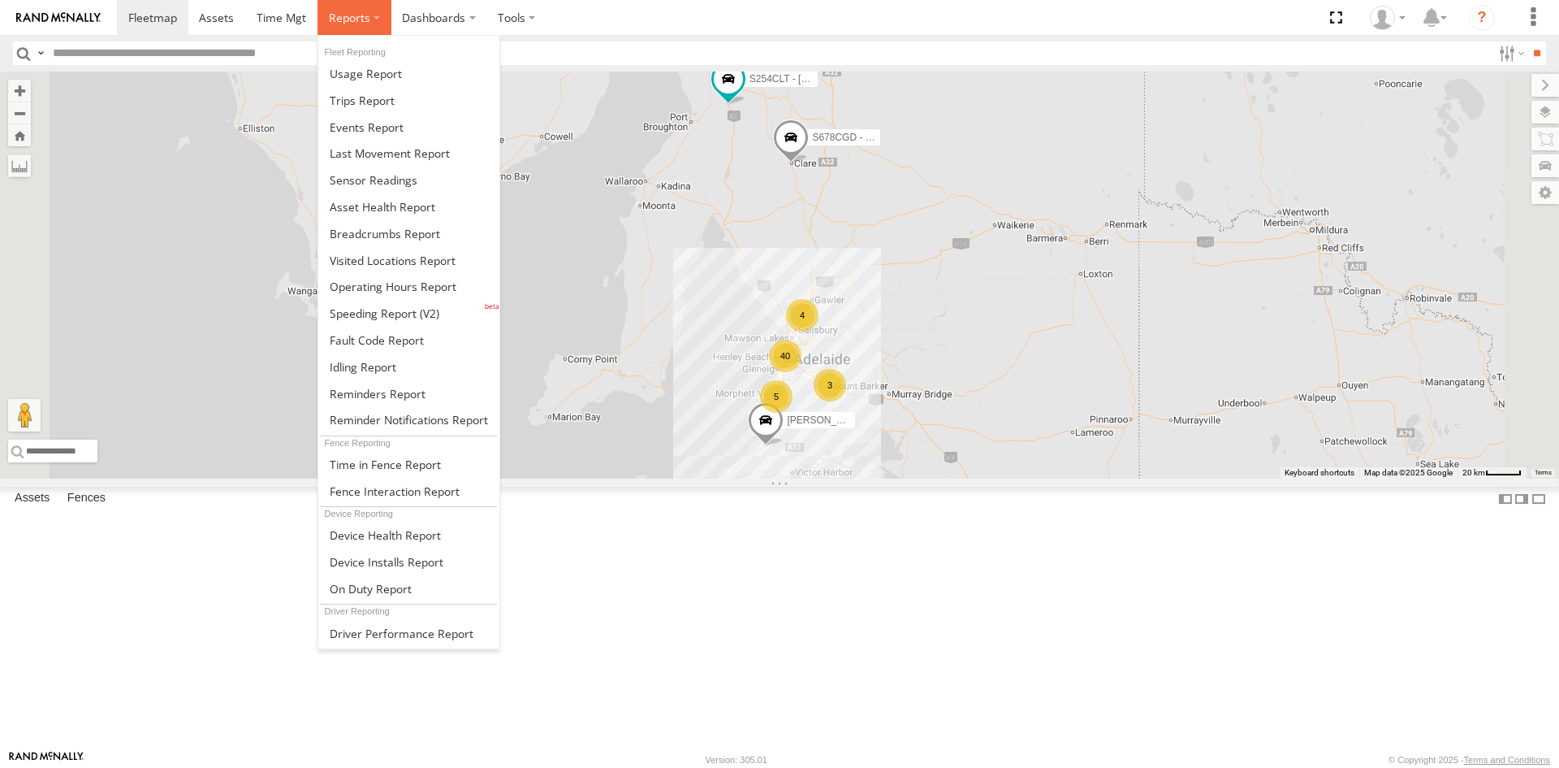
click at [359, 32] on label at bounding box center [355, 17] width 74 height 35
click at [423, 191] on link at bounding box center [408, 180] width 181 height 27
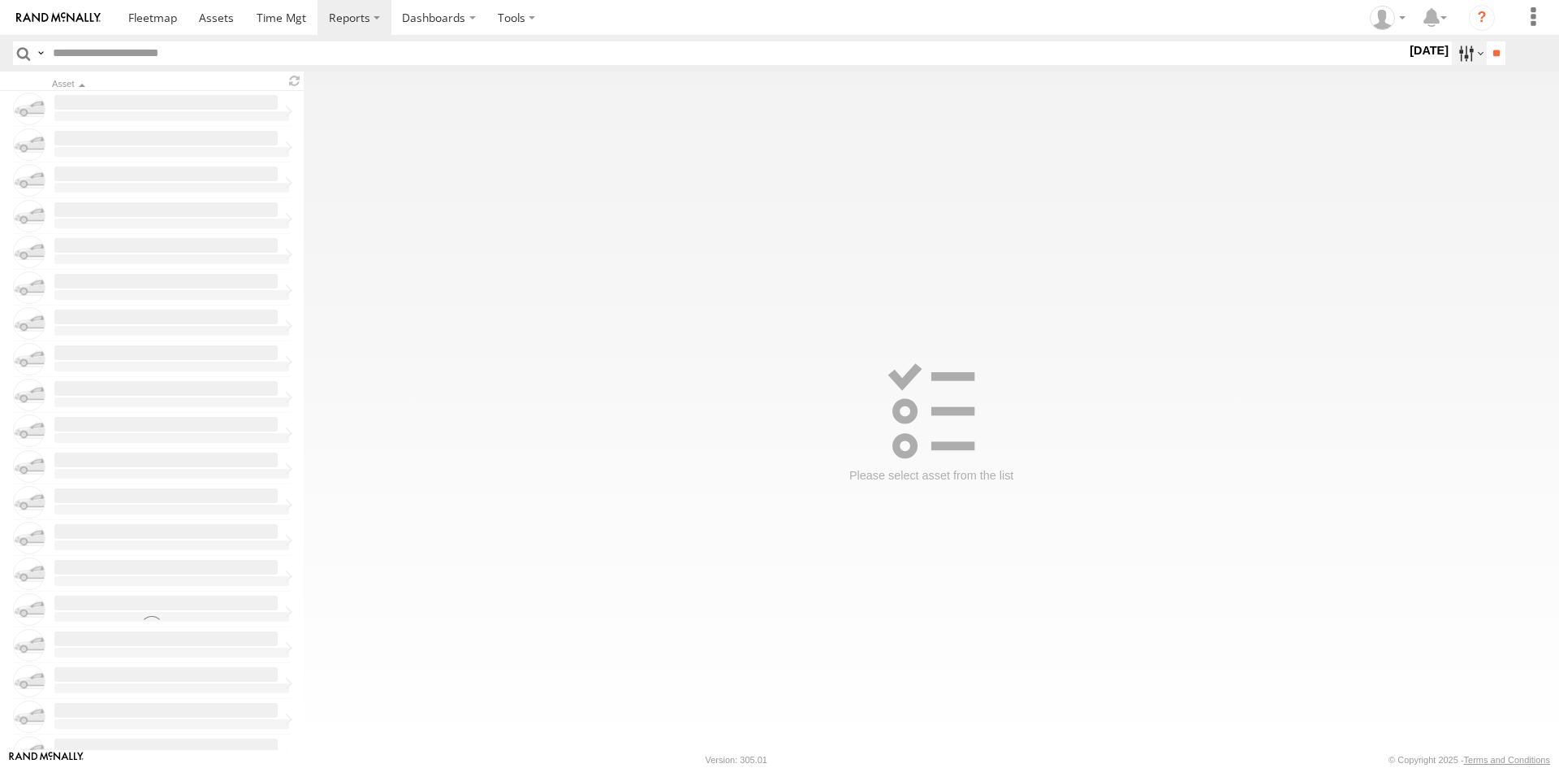
click at [1462, 55] on label at bounding box center [1469, 53] width 35 height 24
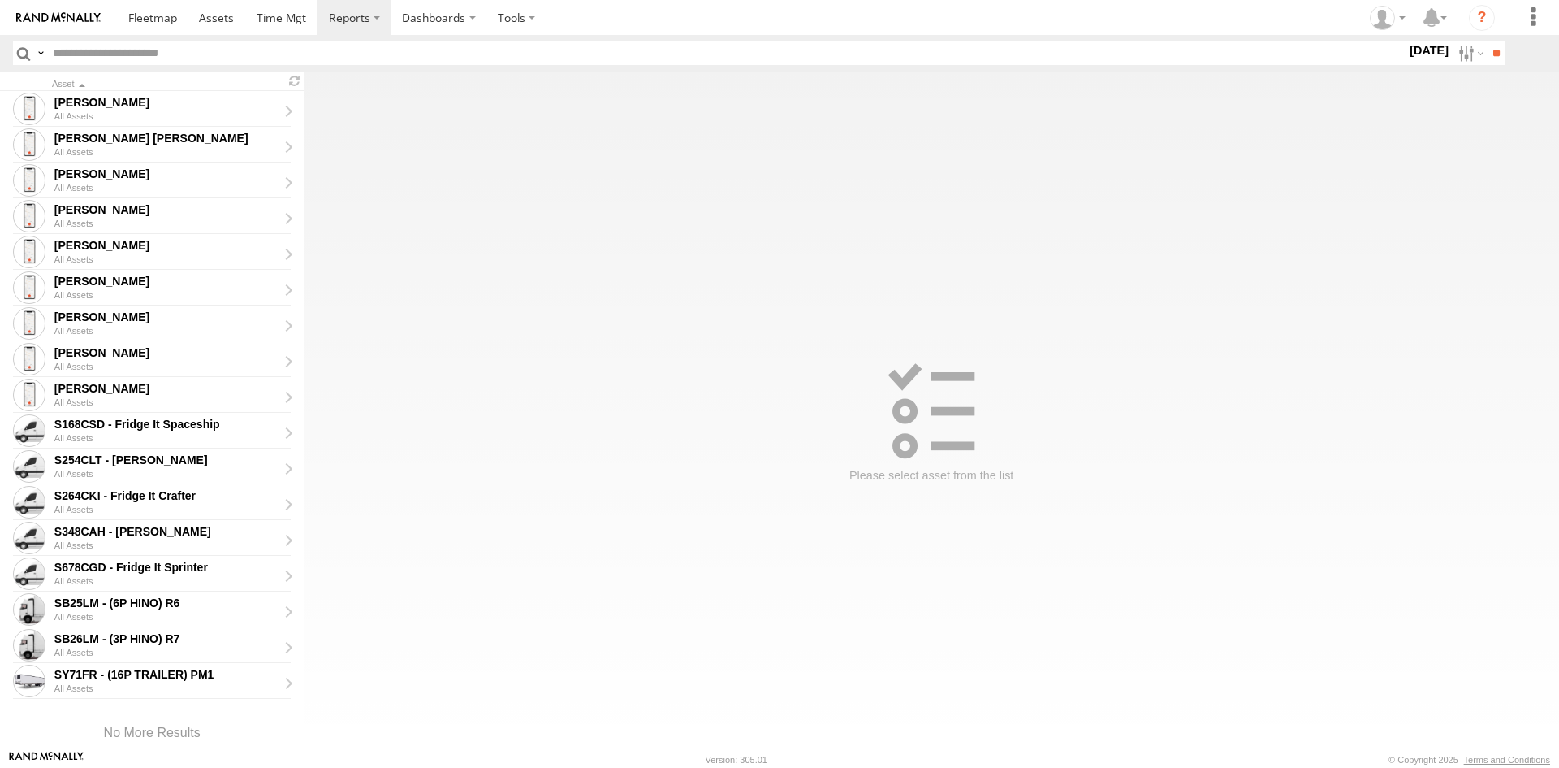
click at [0, 0] on label at bounding box center [0, 0] width 0 height 0
click at [1498, 59] on input "**" at bounding box center [1496, 53] width 19 height 24
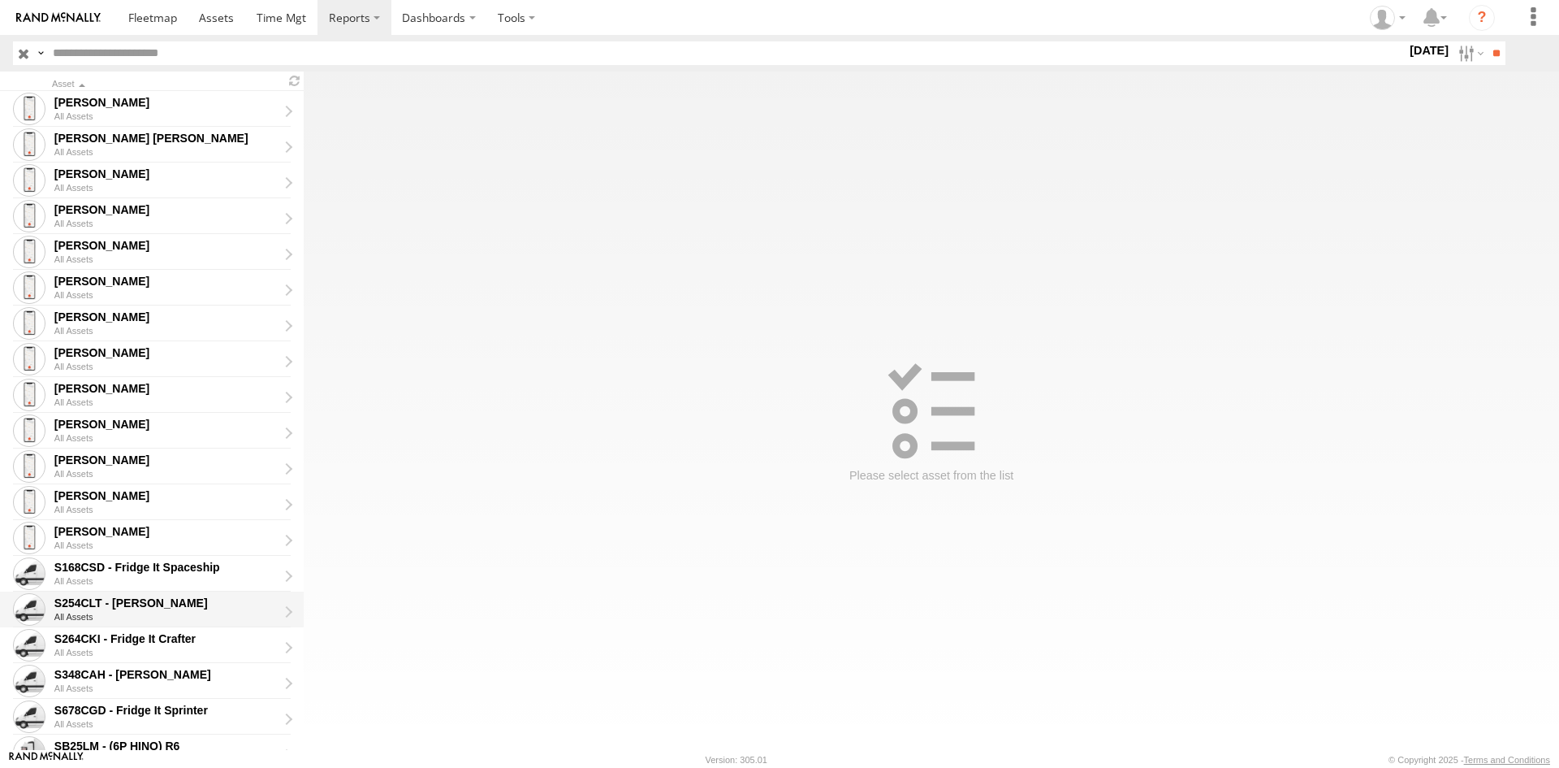
click at [171, 612] on div "All Assets" at bounding box center [171, 617] width 235 height 10
type input "**********"
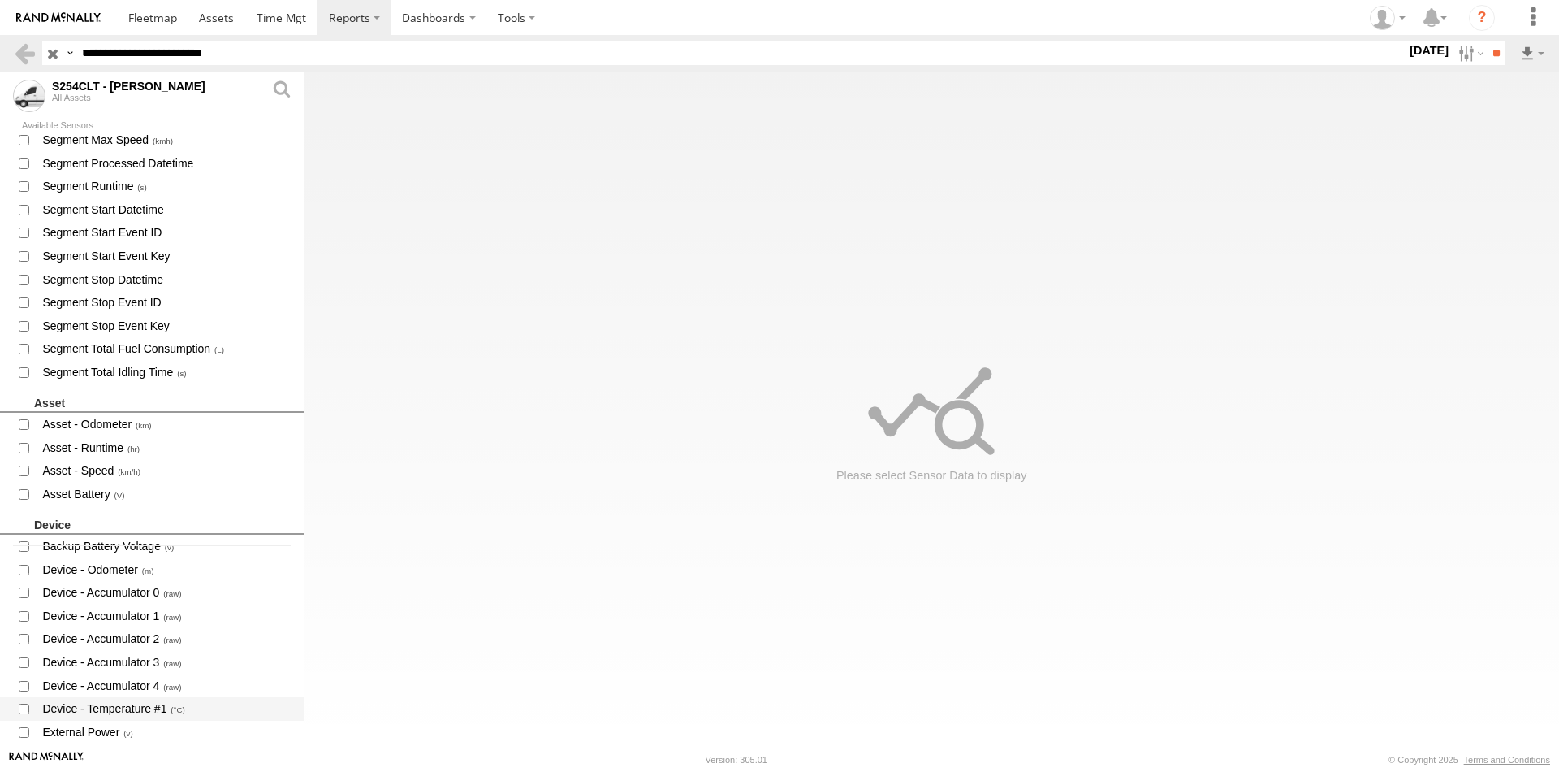
scroll to position [406, 0]
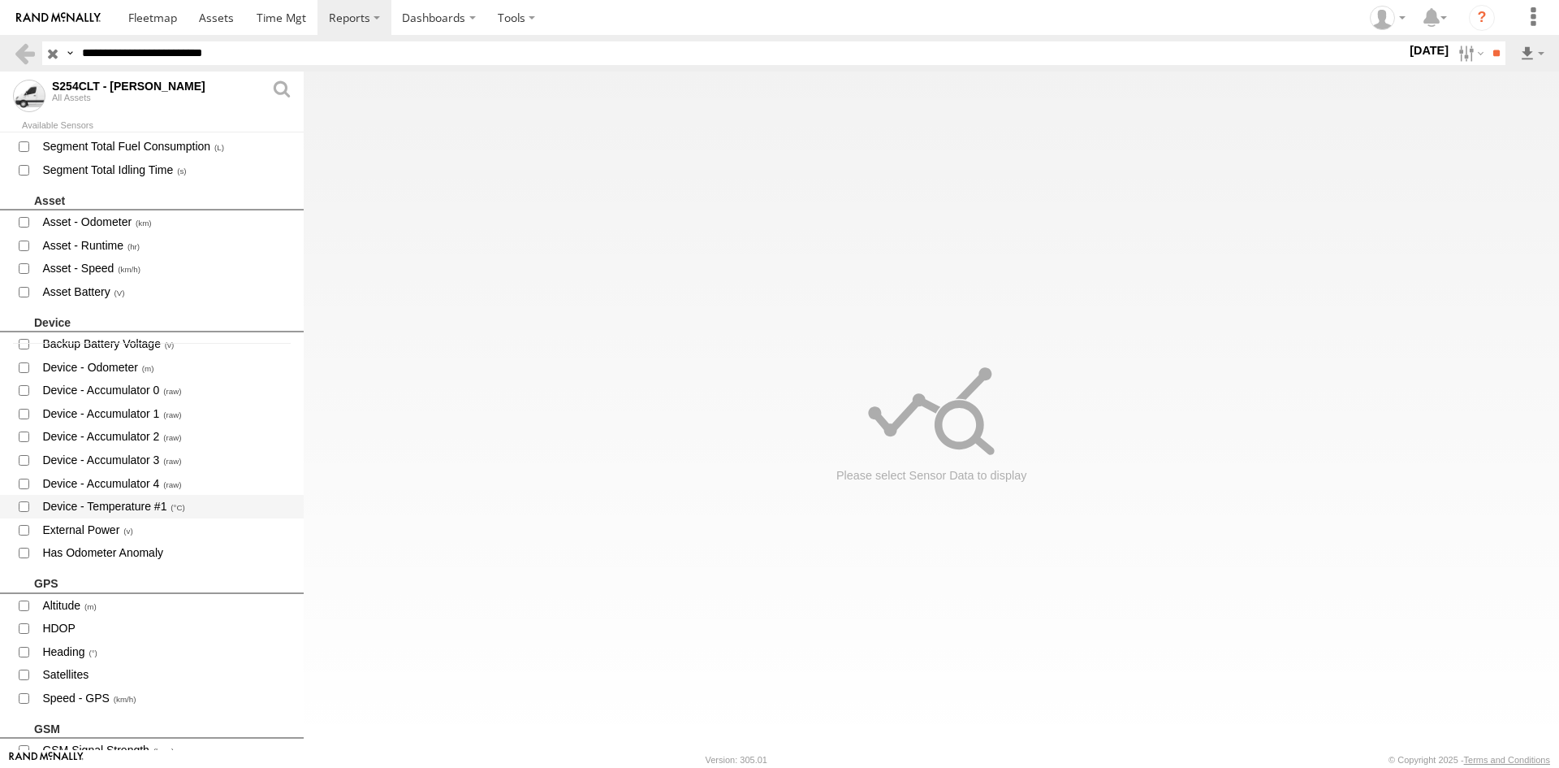
click at [141, 504] on span "Device - Temperature #1" at bounding box center [166, 506] width 251 height 20
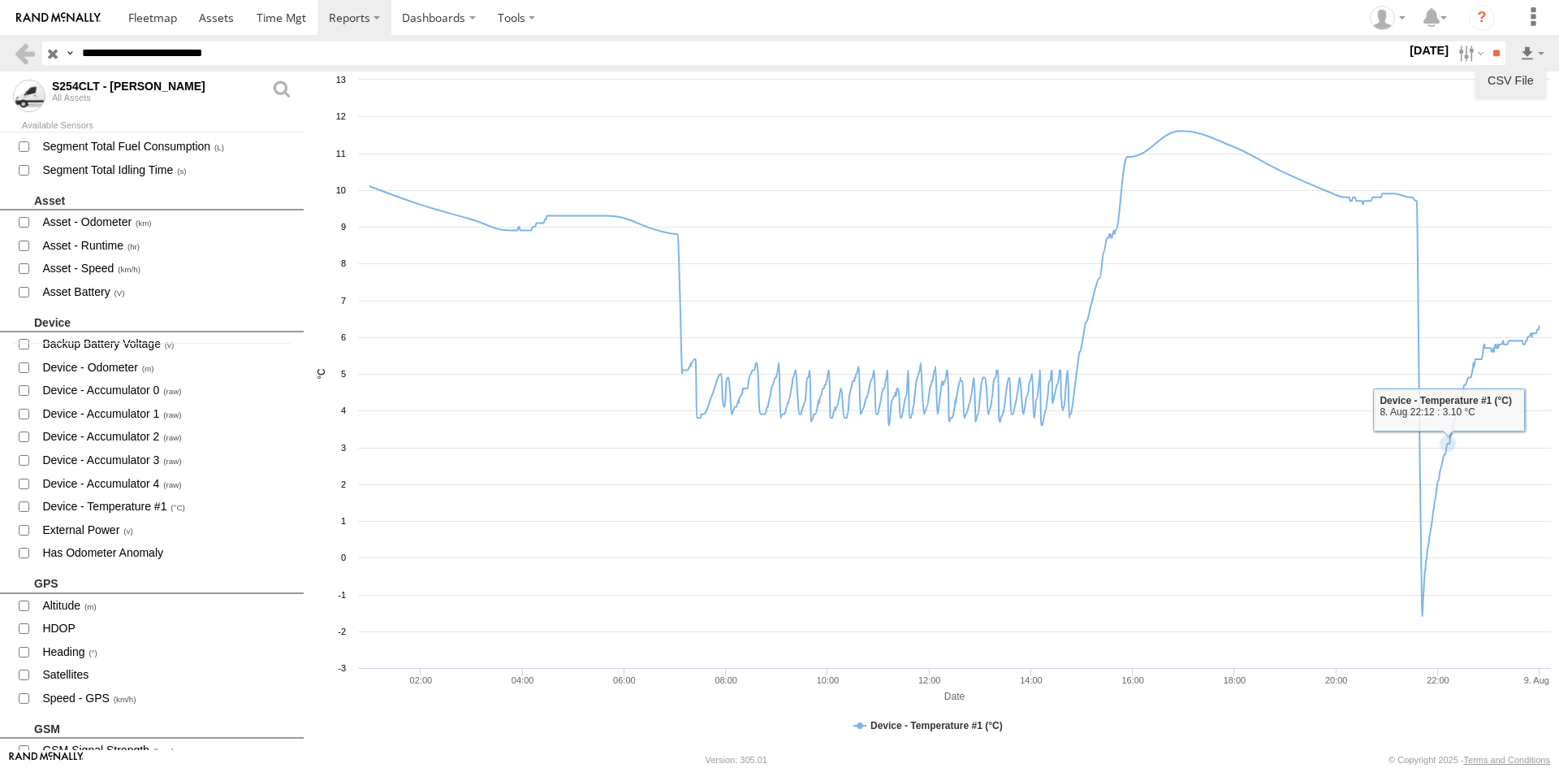
click at [1516, 78] on link "CSV File" at bounding box center [1511, 80] width 58 height 24
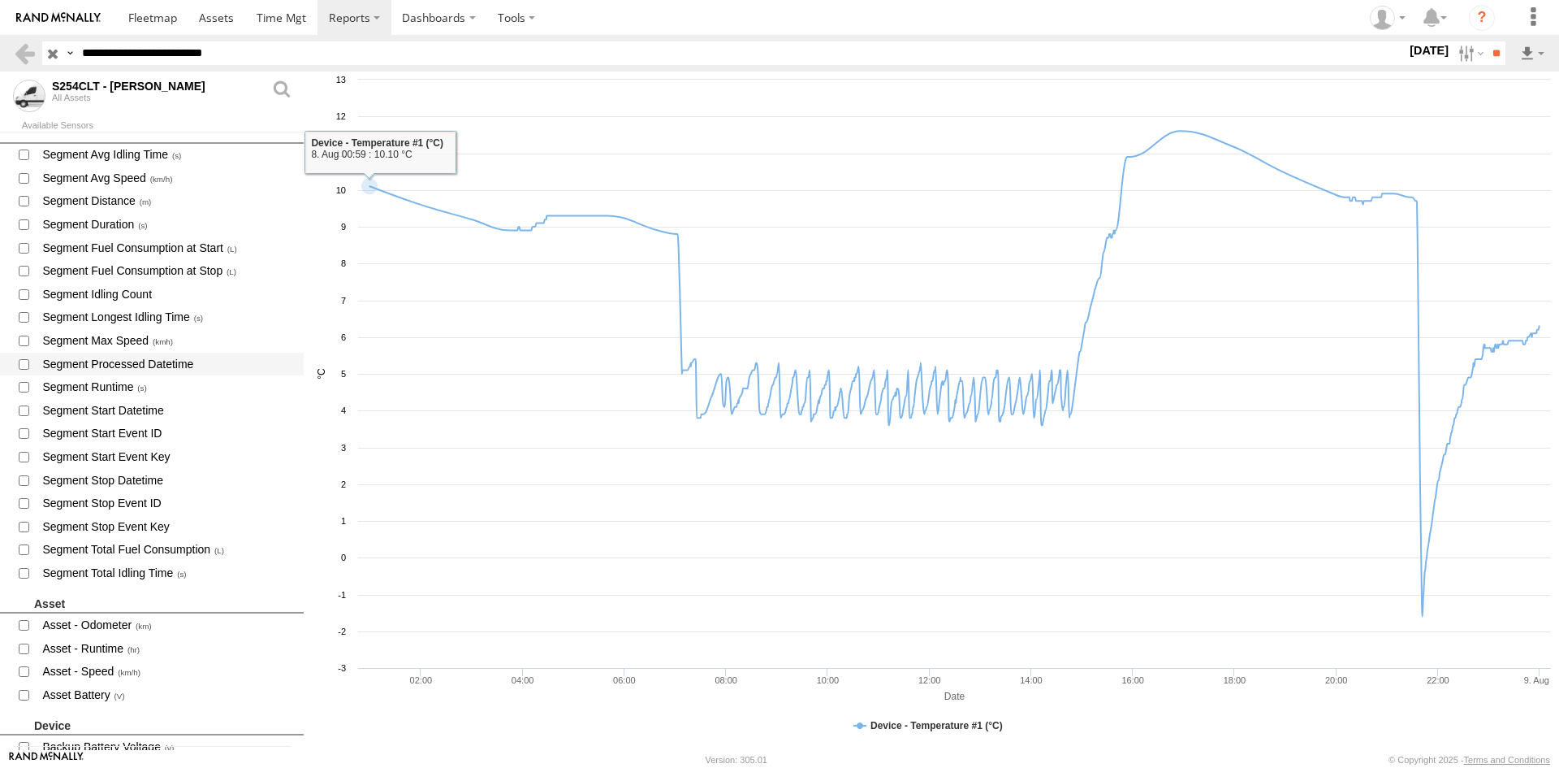
scroll to position [0, 0]
